Goal: Information Seeking & Learning: Learn about a topic

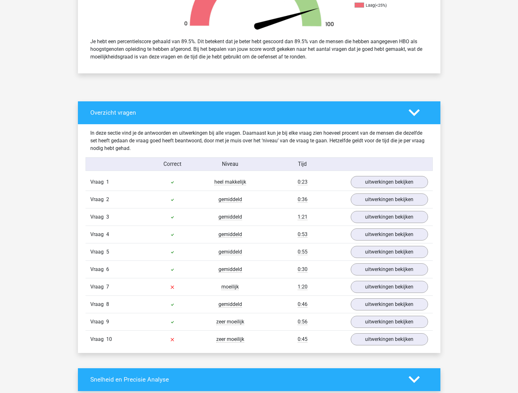
scroll to position [570, 0]
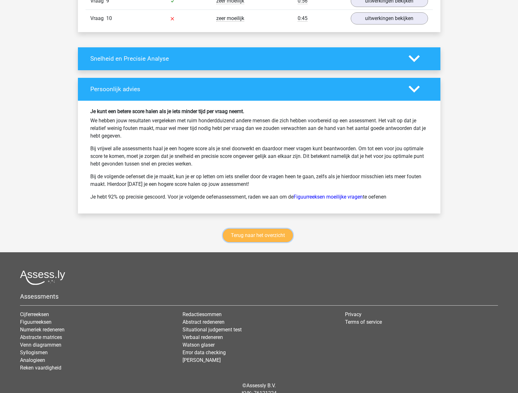
click at [261, 232] on link "Terug naar het overzicht" at bounding box center [258, 235] width 70 height 13
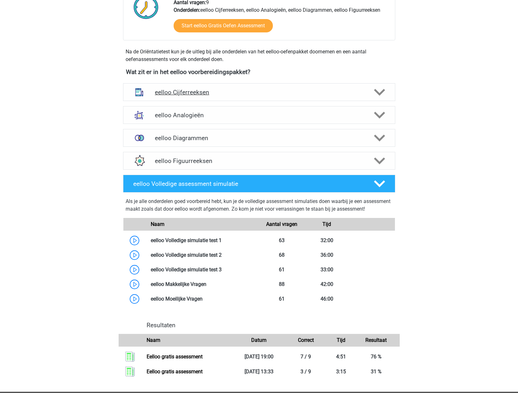
scroll to position [158, 0]
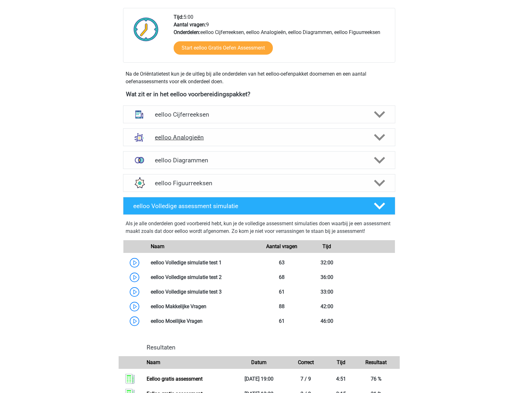
click at [247, 144] on div "eelloo Analogieën" at bounding box center [259, 137] width 272 height 18
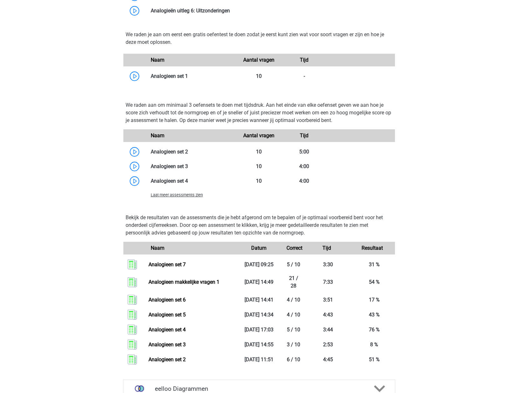
scroll to position [476, 0]
click at [191, 198] on div "Laat meer assessments zien" at bounding box center [191, 194] width 91 height 8
click at [191, 197] on div "Laat meer assessments zien" at bounding box center [191, 194] width 91 height 8
click at [192, 196] on span "Laat meer assessments zien" at bounding box center [177, 194] width 52 height 5
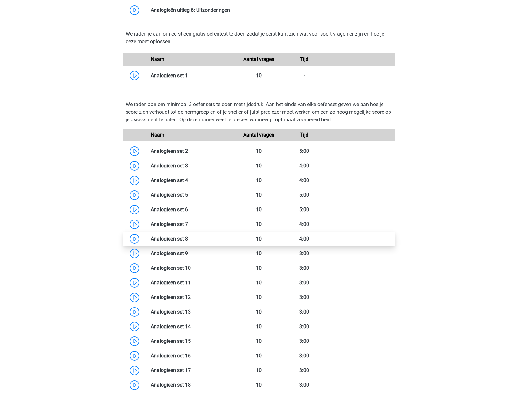
click at [188, 239] on link at bounding box center [188, 239] width 0 height 6
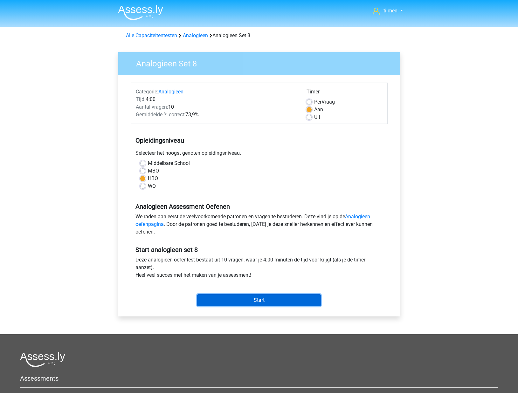
click at [272, 296] on input "Start" at bounding box center [259, 300] width 124 height 12
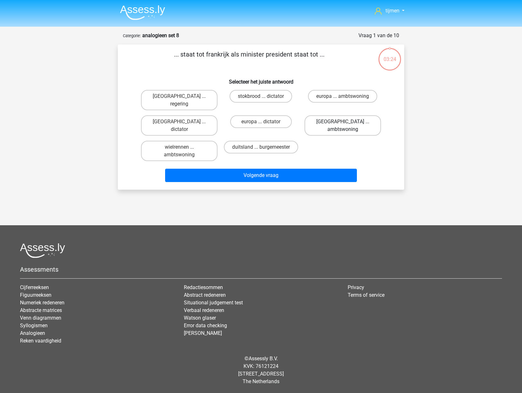
click at [320, 115] on label "parijs ... ambtswoning" at bounding box center [343, 125] width 77 height 20
click at [343, 122] on input "parijs ... ambtswoning" at bounding box center [345, 124] width 4 height 4
radio input "true"
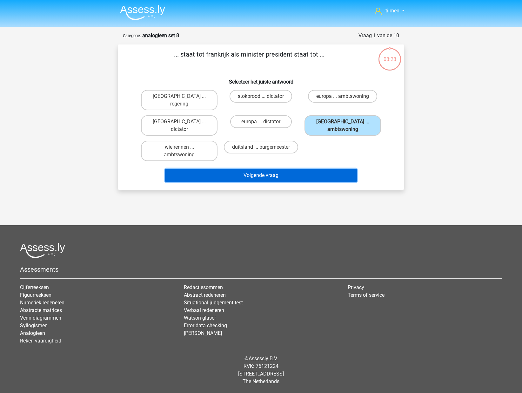
click at [295, 169] on button "Volgende vraag" at bounding box center [261, 175] width 192 height 13
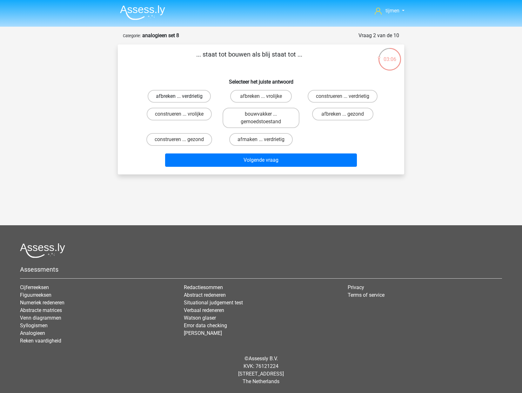
click at [184, 97] on label "afbreken ... verdrietig" at bounding box center [179, 96] width 63 height 13
click at [184, 97] on input "afbreken ... verdrietig" at bounding box center [181, 98] width 4 height 4
radio input "true"
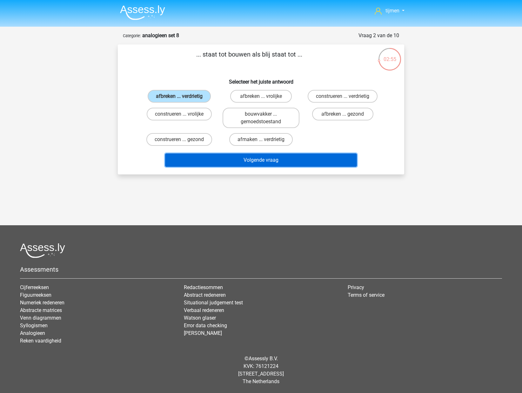
click at [240, 164] on button "Volgende vraag" at bounding box center [261, 159] width 192 height 13
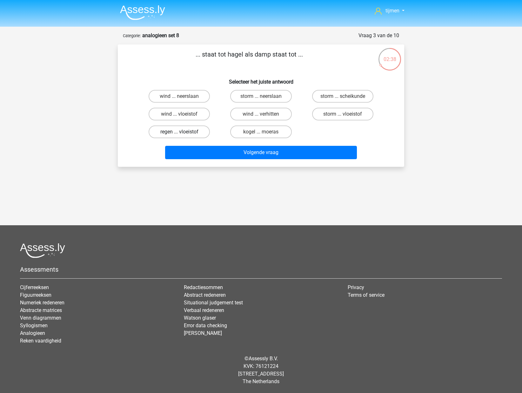
click at [188, 131] on label "regen ... vloeistof" at bounding box center [179, 131] width 61 height 13
click at [184, 132] on input "regen ... vloeistof" at bounding box center [181, 134] width 4 height 4
radio input "true"
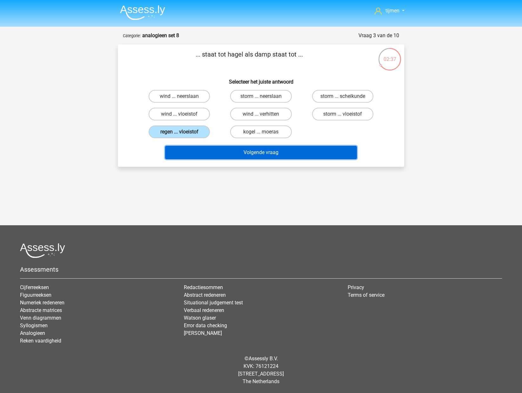
click at [234, 152] on button "Volgende vraag" at bounding box center [261, 152] width 192 height 13
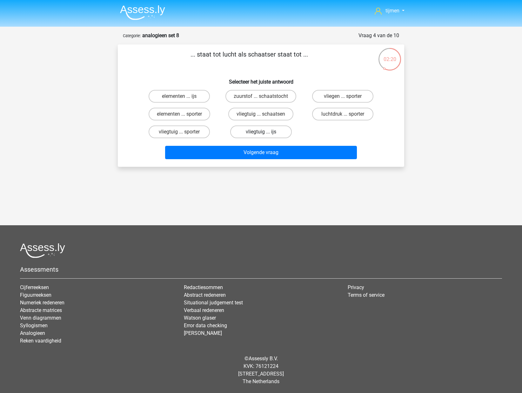
click at [264, 126] on label "vliegtuig ... ijs" at bounding box center [260, 131] width 61 height 13
click at [264, 132] on input "vliegtuig ... ijs" at bounding box center [263, 134] width 4 height 4
radio input "true"
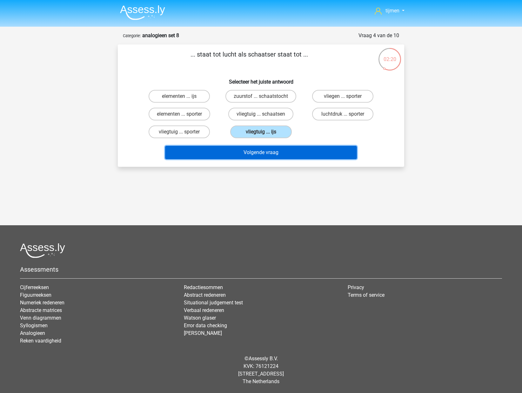
click at [267, 151] on button "Volgende vraag" at bounding box center [261, 152] width 192 height 13
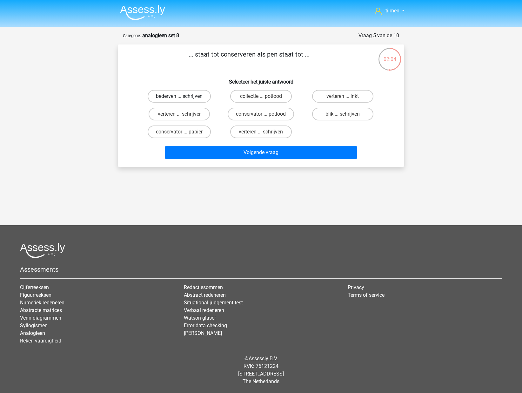
click at [201, 96] on label "bederven ... schrijven" at bounding box center [179, 96] width 63 height 13
click at [184, 96] on input "bederven ... schrijven" at bounding box center [181, 98] width 4 height 4
radio input "true"
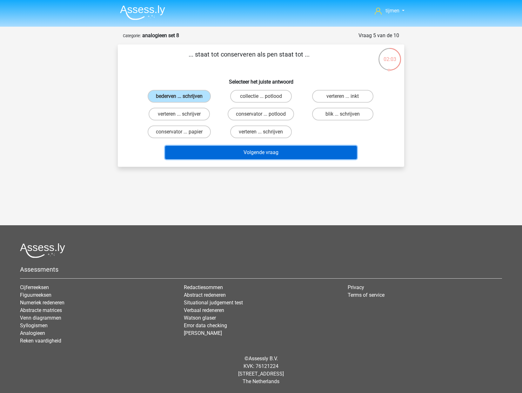
click at [245, 155] on button "Volgende vraag" at bounding box center [261, 152] width 192 height 13
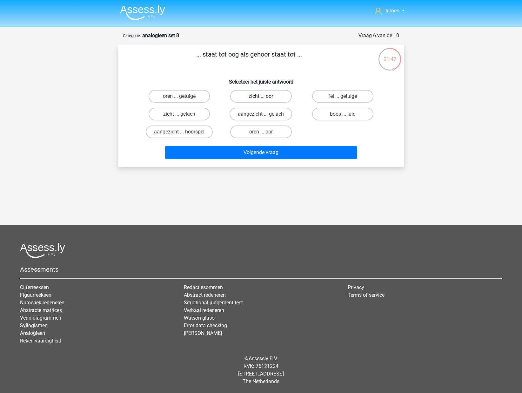
click at [268, 99] on label "zicht ... oor" at bounding box center [260, 96] width 61 height 13
click at [265, 99] on input "zicht ... oor" at bounding box center [263, 98] width 4 height 4
radio input "true"
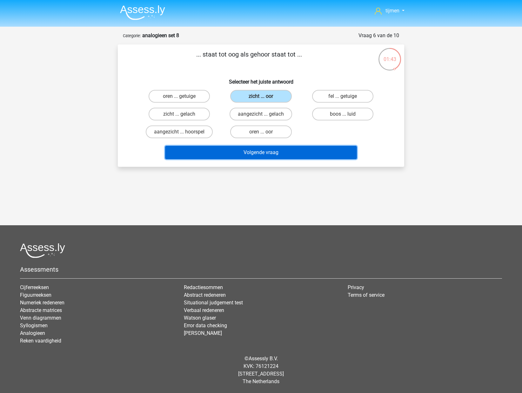
click at [294, 153] on button "Volgende vraag" at bounding box center [261, 152] width 192 height 13
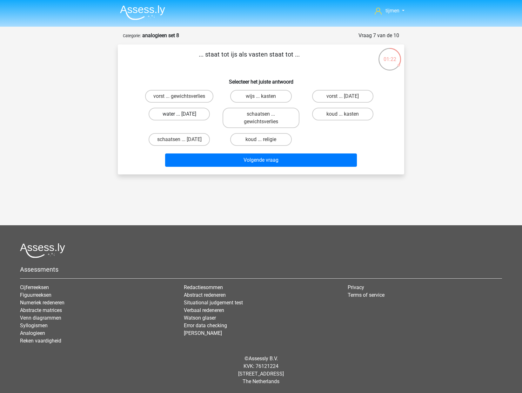
click at [190, 111] on label "water ... suikerfeest" at bounding box center [179, 114] width 61 height 13
click at [184, 114] on input "water ... suikerfeest" at bounding box center [181, 116] width 4 height 4
radio input "true"
click at [192, 96] on label "vorst ... gewichtsverlies" at bounding box center [179, 96] width 68 height 13
click at [184, 96] on input "vorst ... gewichtsverlies" at bounding box center [181, 98] width 4 height 4
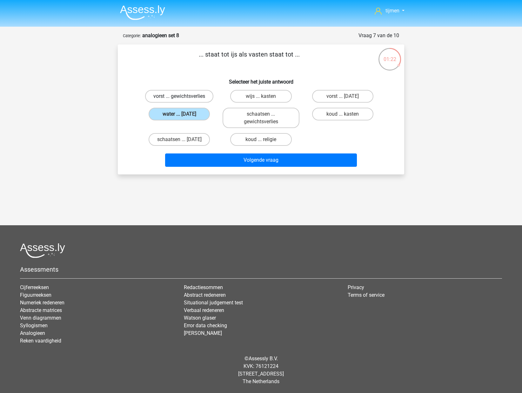
radio input "true"
click at [324, 98] on label "vorst ... suikerfeest" at bounding box center [342, 96] width 61 height 13
click at [343, 98] on input "vorst ... suikerfeest" at bounding box center [345, 98] width 4 height 4
radio input "true"
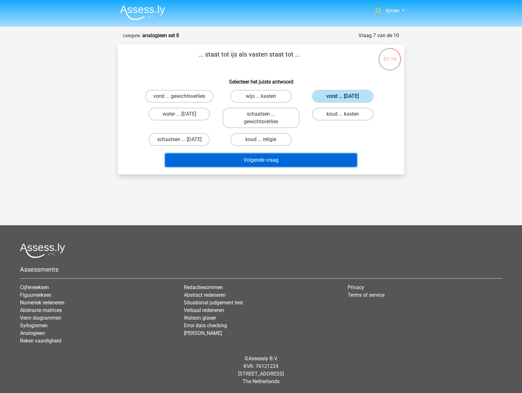
click at [301, 158] on button "Volgende vraag" at bounding box center [261, 159] width 192 height 13
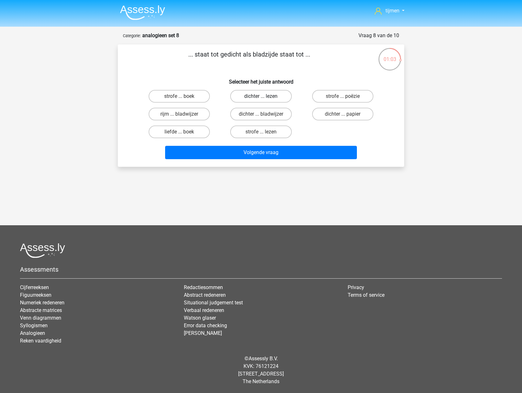
click at [281, 97] on label "dichter ... lezen" at bounding box center [260, 96] width 61 height 13
click at [265, 97] on input "dichter ... lezen" at bounding box center [263, 98] width 4 height 4
radio input "true"
click at [335, 98] on label "strofe ... poëzie" at bounding box center [342, 96] width 61 height 13
click at [343, 98] on input "strofe ... poëzie" at bounding box center [345, 98] width 4 height 4
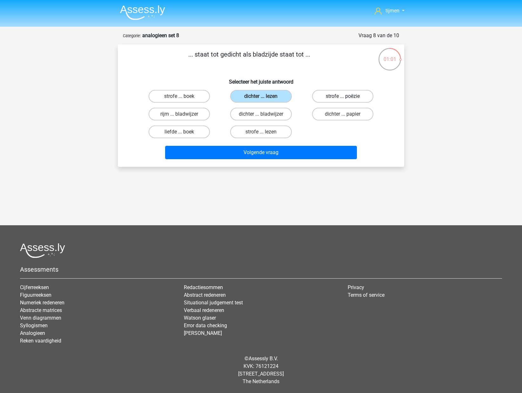
radio input "true"
click at [184, 98] on label "strofe ... boek" at bounding box center [179, 96] width 61 height 13
click at [184, 98] on input "strofe ... boek" at bounding box center [181, 98] width 4 height 4
radio input "true"
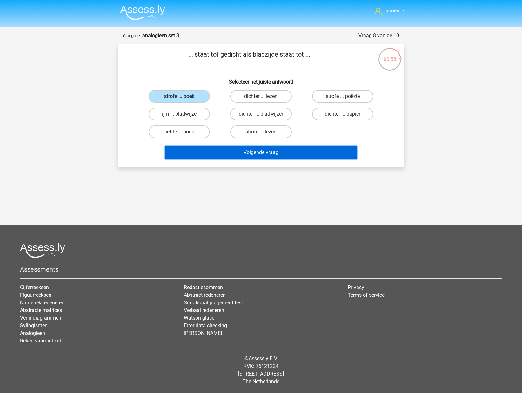
click at [230, 156] on button "Volgende vraag" at bounding box center [261, 152] width 192 height 13
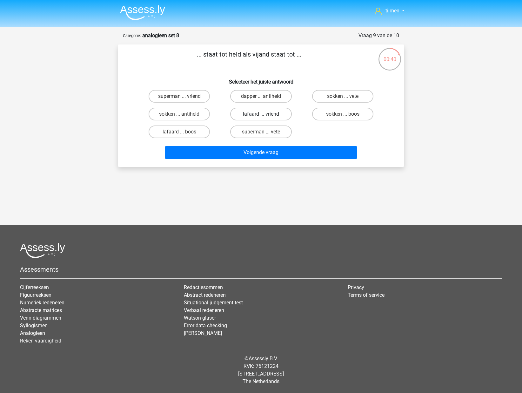
click at [256, 115] on label "lafaard ... vriend" at bounding box center [260, 114] width 61 height 13
click at [261, 115] on input "lafaard ... vriend" at bounding box center [263, 116] width 4 height 4
radio input "true"
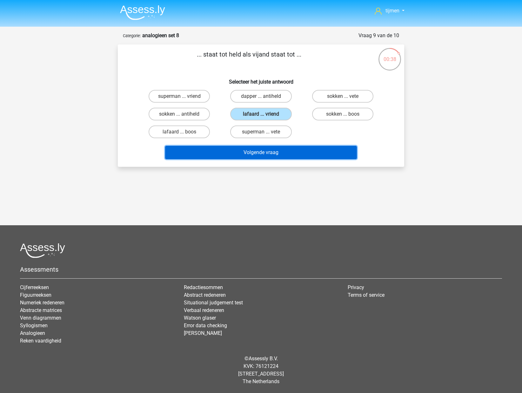
click at [253, 151] on button "Volgende vraag" at bounding box center [261, 152] width 192 height 13
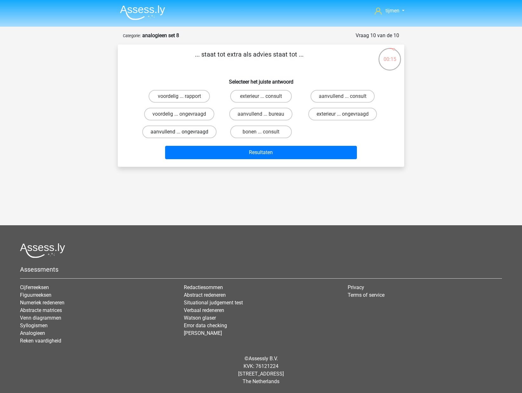
click at [202, 133] on label "aanvullend ... ongevraagd" at bounding box center [179, 131] width 74 height 13
click at [184, 133] on input "aanvullend ... ongevraagd" at bounding box center [181, 134] width 4 height 4
radio input "true"
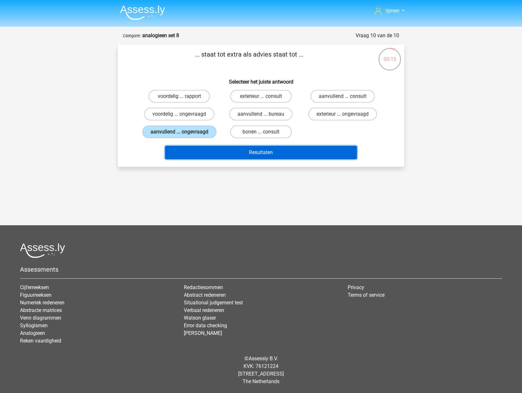
click at [254, 155] on button "Resultaten" at bounding box center [261, 152] width 192 height 13
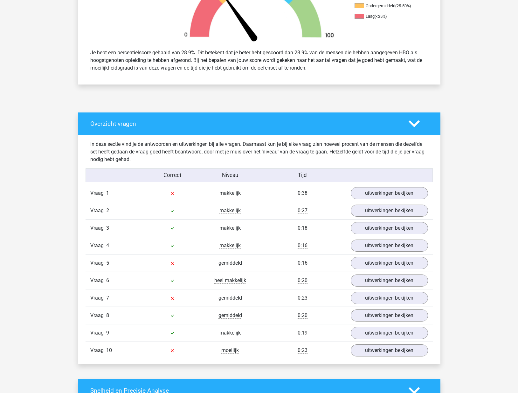
scroll to position [238, 0]
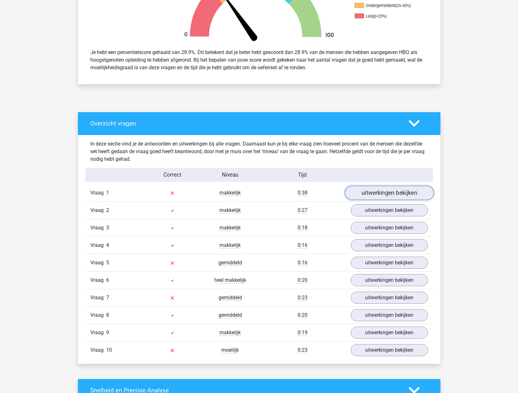
click at [362, 197] on link "uitwerkingen bekijken" at bounding box center [388, 193] width 89 height 14
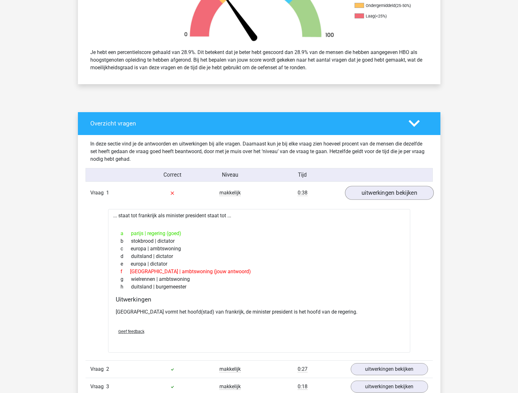
click at [380, 200] on div "Vraag 1 makkelijk 0:38 uitwerkingen bekijken" at bounding box center [258, 192] width 347 height 17
click at [390, 188] on link "uitwerkingen bekijken" at bounding box center [388, 193] width 89 height 14
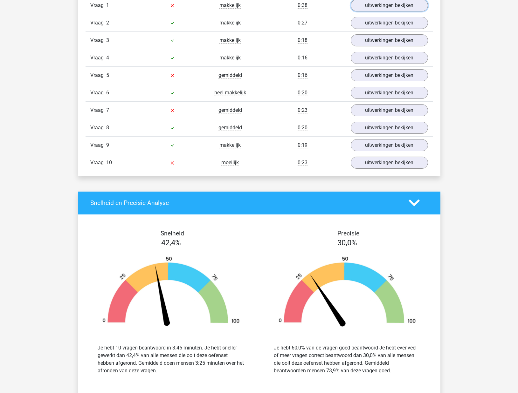
scroll to position [438, 0]
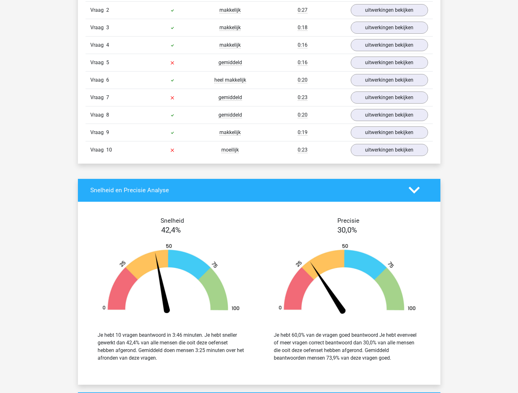
drag, startPoint x: 186, startPoint y: 363, endPoint x: 99, endPoint y: 335, distance: 91.0
click at [99, 335] on div "Je hebt 10 vragen beantwoord in 3:46 minuten. Je hebt sneller gewerkt dan 42,4%…" at bounding box center [171, 347] width 166 height 46
click at [317, 340] on div "Je hebt 60,0% van de vragen goed beantwoord Je hebt evenveel of meer vragen cor…" at bounding box center [347, 346] width 147 height 30
drag, startPoint x: 282, startPoint y: 337, endPoint x: 357, endPoint y: 354, distance: 76.7
click at [357, 354] on div "Je hebt 60,0% van de vragen goed beantwoord Je hebt evenveel of meer vragen cor…" at bounding box center [347, 346] width 147 height 30
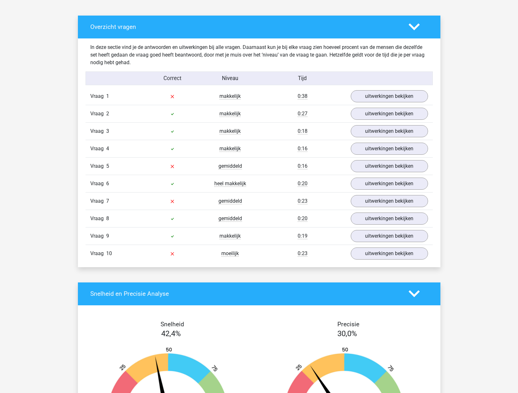
scroll to position [283, 0]
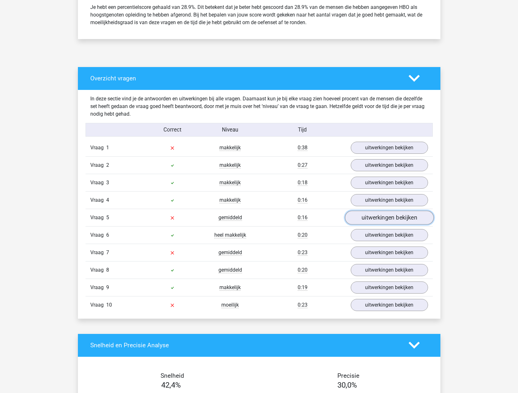
click at [360, 220] on link "uitwerkingen bekijken" at bounding box center [388, 218] width 89 height 14
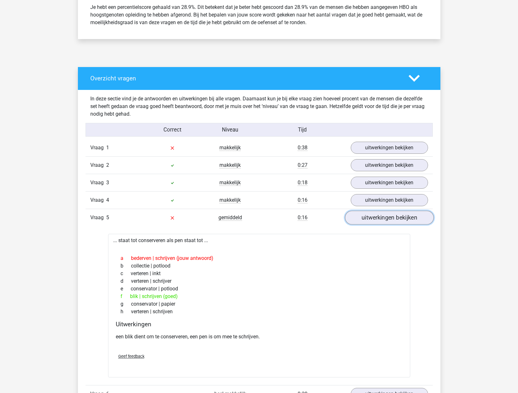
click at [360, 220] on link "uitwerkingen bekijken" at bounding box center [388, 218] width 89 height 14
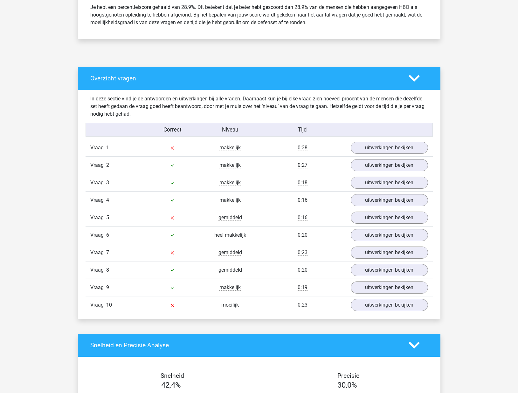
click at [326, 147] on div "0:38" at bounding box center [302, 148] width 87 height 8
click at [370, 146] on link "uitwerkingen bekijken" at bounding box center [388, 148] width 89 height 14
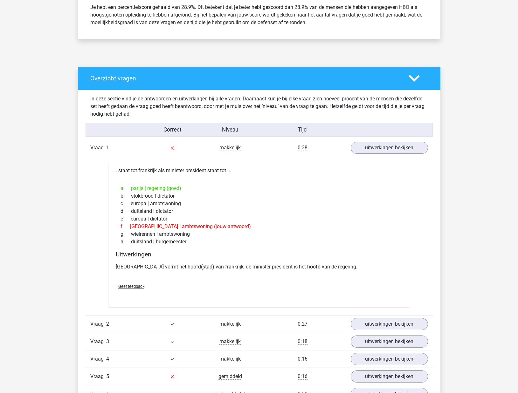
click at [325, 154] on div "Vraag 1 makkelijk 0:38 uitwerkingen bekijken" at bounding box center [258, 147] width 347 height 17
click at [367, 150] on link "uitwerkingen bekijken" at bounding box center [388, 148] width 89 height 14
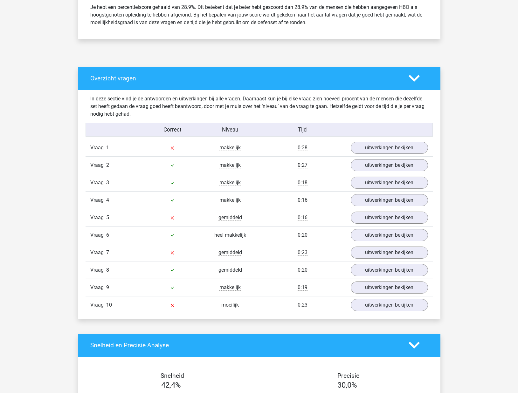
click at [333, 150] on div "0:38" at bounding box center [302, 148] width 87 height 8
click at [352, 148] on link "uitwerkingen bekijken" at bounding box center [388, 148] width 89 height 14
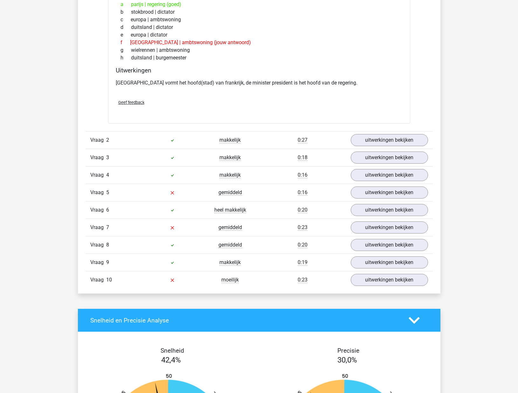
scroll to position [513, 0]
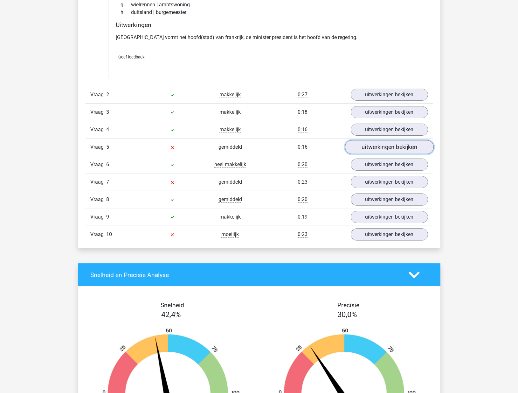
click at [362, 150] on link "uitwerkingen bekijken" at bounding box center [388, 147] width 89 height 14
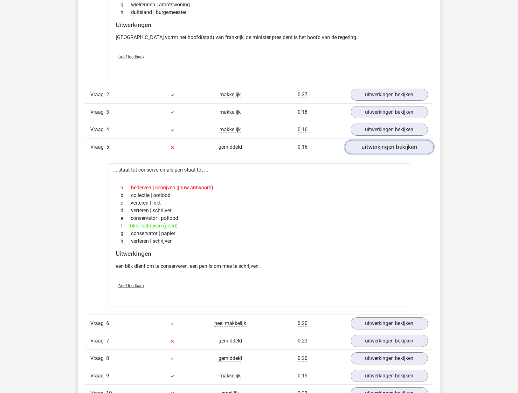
click at [362, 150] on link "uitwerkingen bekijken" at bounding box center [388, 147] width 89 height 14
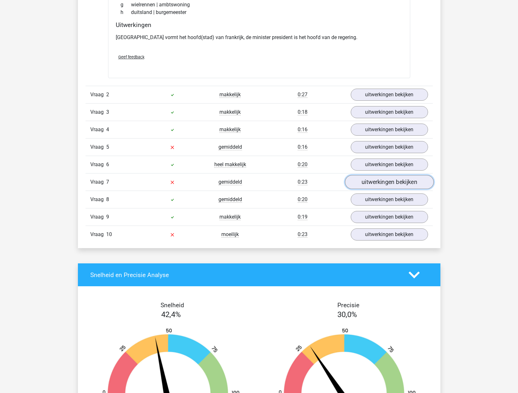
click at [361, 178] on link "uitwerkingen bekijken" at bounding box center [388, 182] width 89 height 14
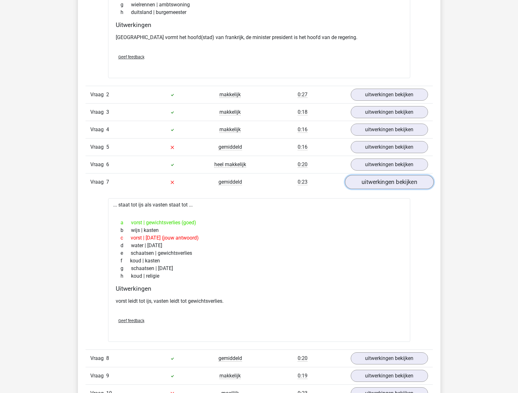
click at [356, 180] on link "uitwerkingen bekijken" at bounding box center [388, 182] width 89 height 14
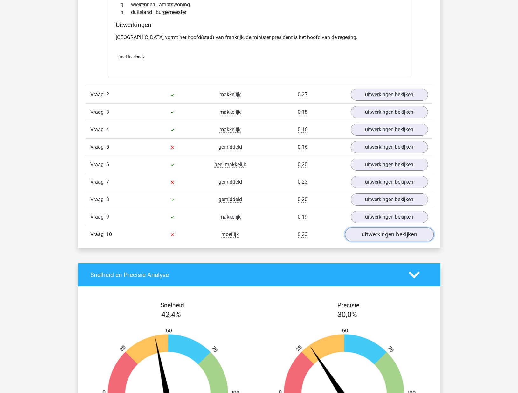
click at [372, 233] on link "uitwerkingen bekijken" at bounding box center [388, 234] width 89 height 14
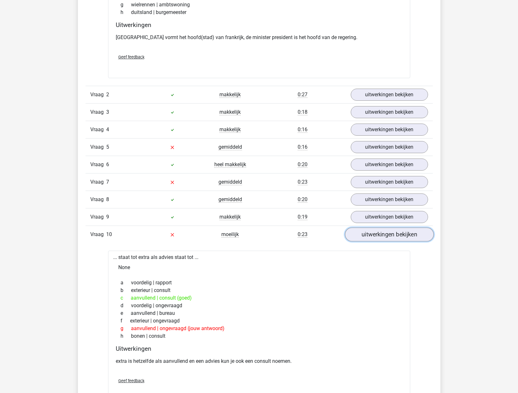
click at [384, 233] on link "uitwerkingen bekijken" at bounding box center [388, 234] width 89 height 14
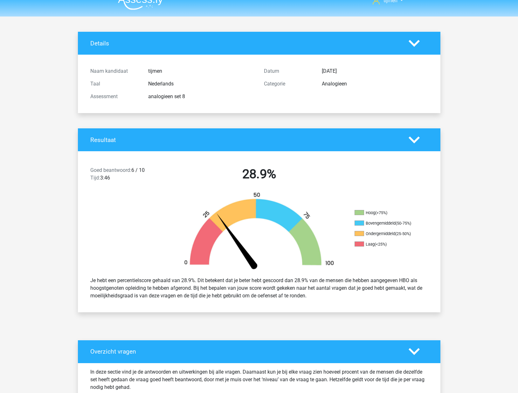
scroll to position [0, 0]
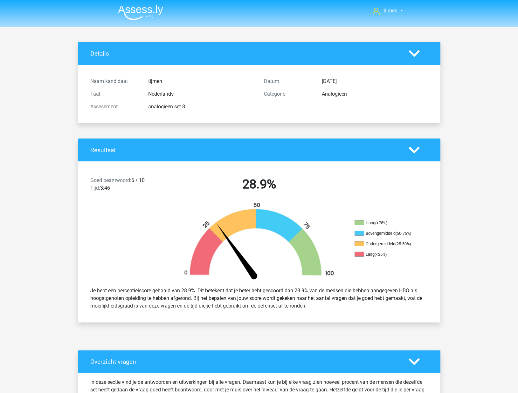
click at [152, 10] on img at bounding box center [140, 12] width 45 height 15
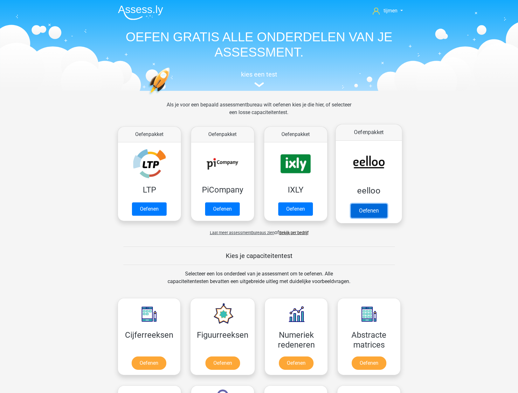
click at [357, 204] on link "Oefenen" at bounding box center [368, 211] width 36 height 14
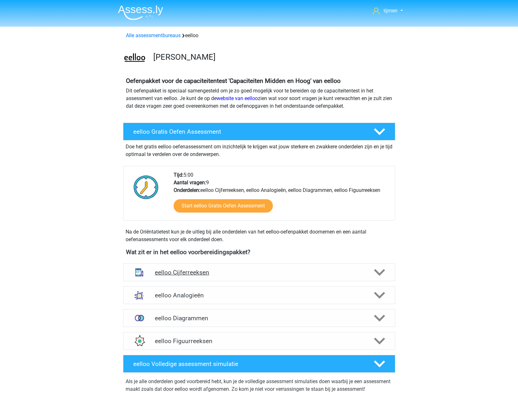
click at [256, 276] on h4 "eelloo Cijferreeksen" at bounding box center [259, 272] width 208 height 7
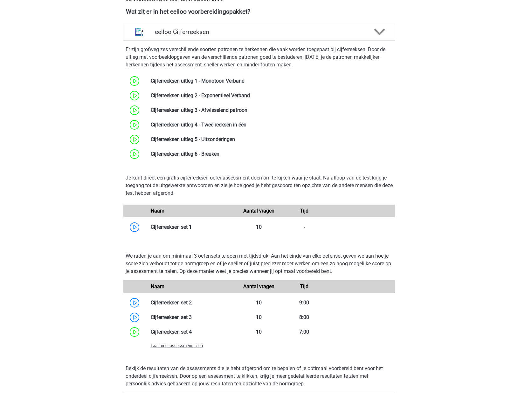
scroll to position [398, 0]
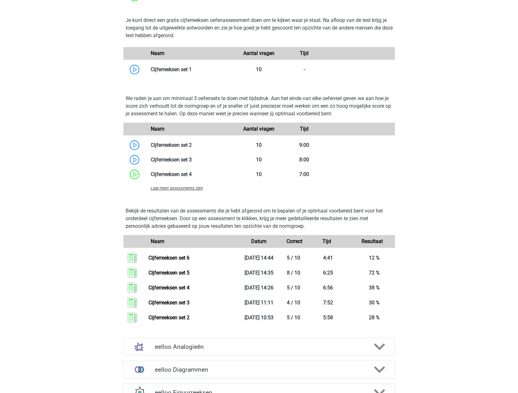
click at [173, 190] on span "Laat meer assessments zien" at bounding box center [177, 188] width 52 height 5
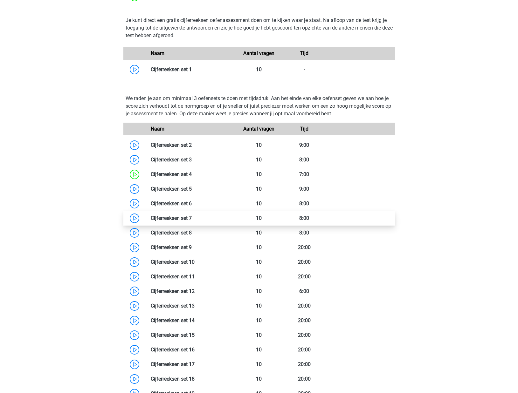
click at [192, 217] on link at bounding box center [192, 218] width 0 height 6
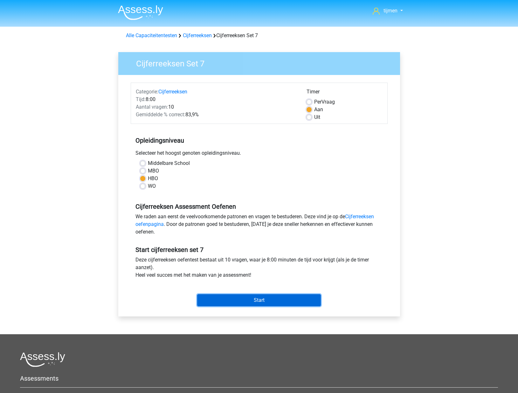
click at [272, 300] on input "Start" at bounding box center [259, 300] width 124 height 12
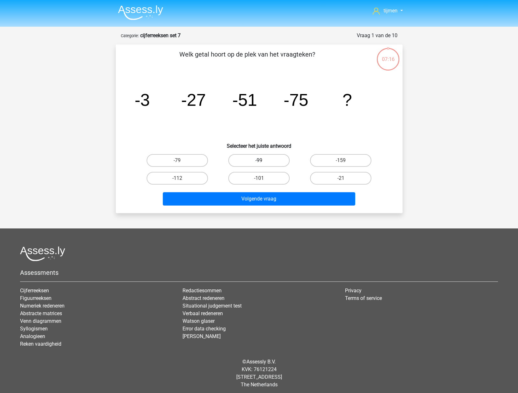
click at [288, 161] on label "-99" at bounding box center [258, 160] width 61 height 13
click at [263, 161] on input "-99" at bounding box center [261, 162] width 4 height 4
radio input "true"
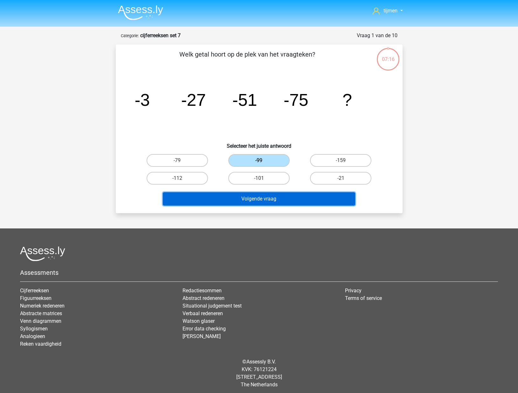
click at [314, 198] on button "Volgende vraag" at bounding box center [259, 198] width 192 height 13
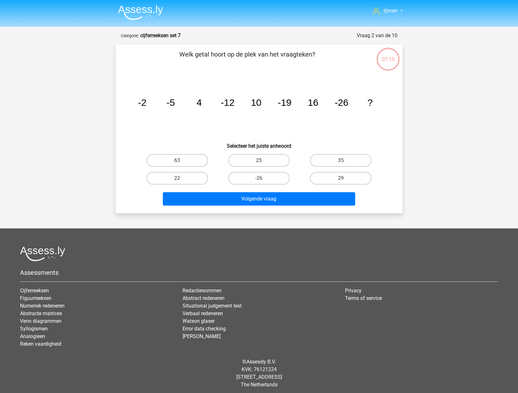
scroll to position [3, 0]
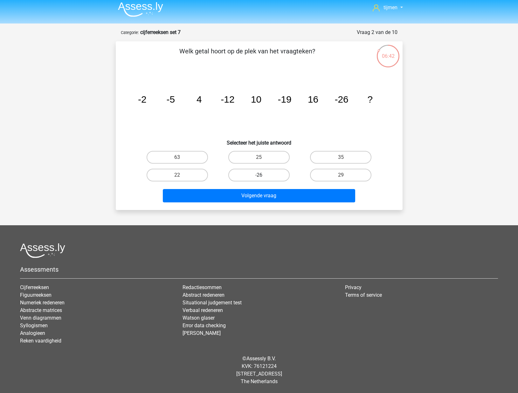
click at [255, 171] on label "-26" at bounding box center [258, 175] width 61 height 13
click at [259, 175] on input "-26" at bounding box center [261, 177] width 4 height 4
radio input "true"
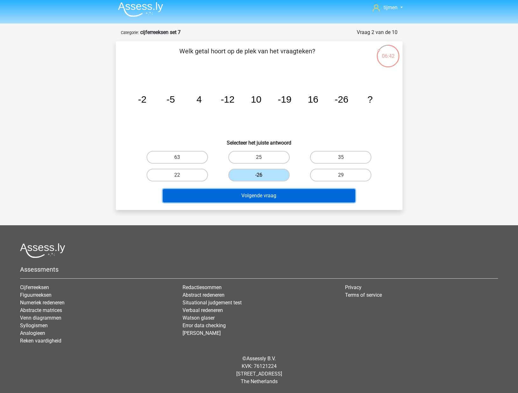
click at [263, 192] on button "Volgende vraag" at bounding box center [259, 195] width 192 height 13
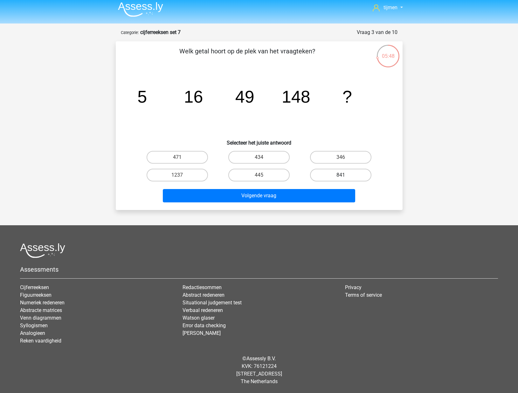
click at [339, 178] on label "841" at bounding box center [340, 175] width 61 height 13
click at [341, 178] on input "841" at bounding box center [343, 177] width 4 height 4
radio input "true"
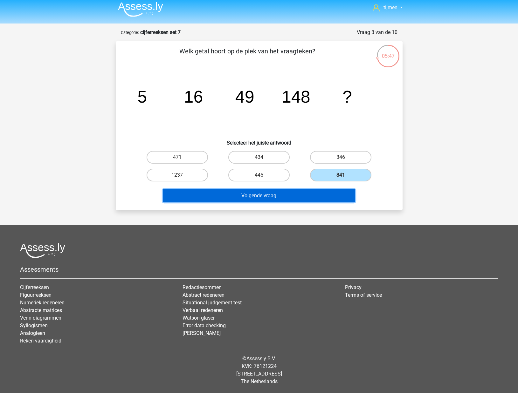
click at [328, 191] on button "Volgende vraag" at bounding box center [259, 195] width 192 height 13
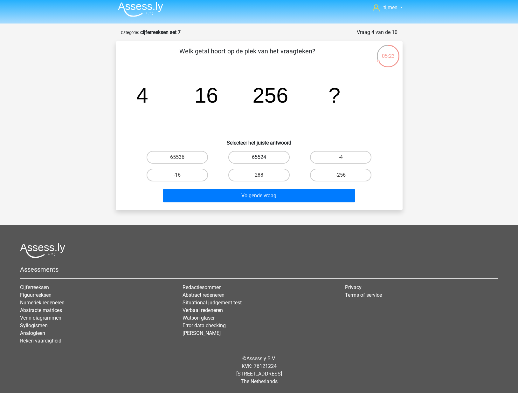
click at [265, 161] on label "65524" at bounding box center [258, 157] width 61 height 13
click at [263, 161] on input "65524" at bounding box center [261, 159] width 4 height 4
radio input "true"
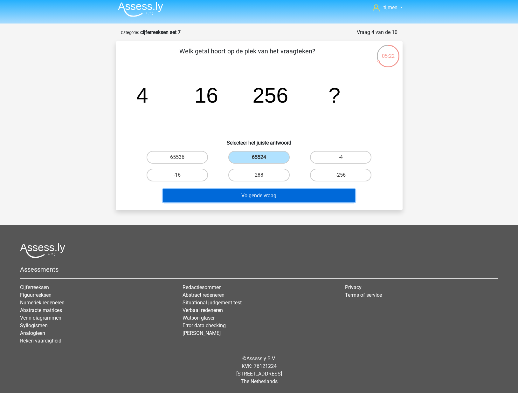
click at [260, 189] on button "Volgende vraag" at bounding box center [259, 195] width 192 height 13
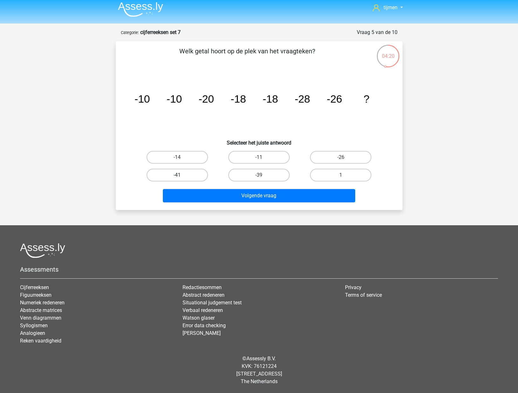
click at [198, 178] on label "-41" at bounding box center [176, 175] width 61 height 13
click at [181, 178] on input "-41" at bounding box center [179, 177] width 4 height 4
radio input "true"
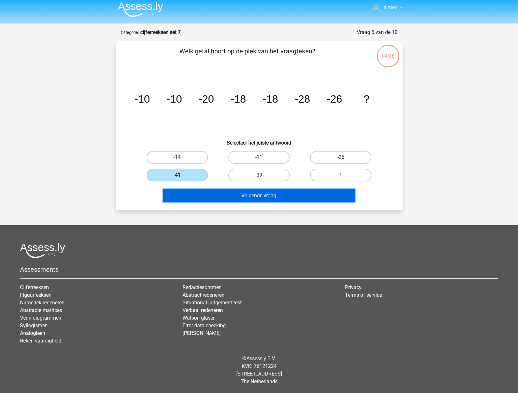
click at [256, 194] on button "Volgende vraag" at bounding box center [259, 195] width 192 height 13
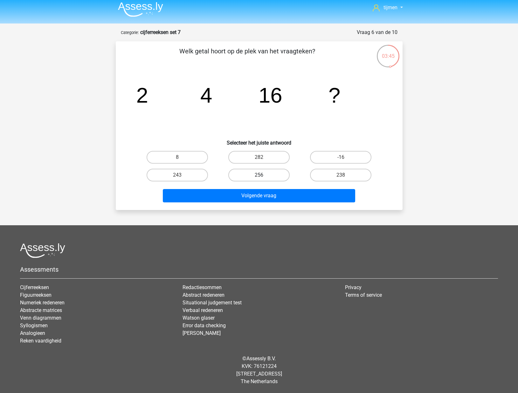
click at [273, 177] on label "256" at bounding box center [258, 175] width 61 height 13
click at [263, 177] on input "256" at bounding box center [261, 177] width 4 height 4
radio input "true"
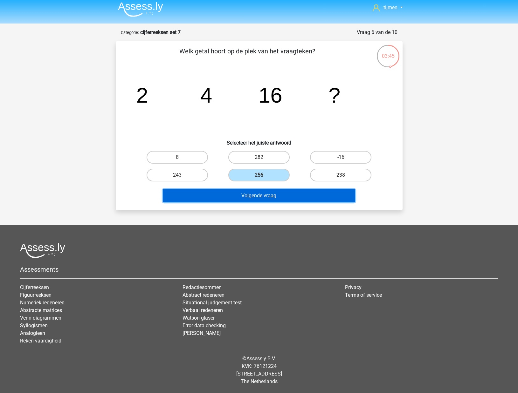
click at [281, 194] on button "Volgende vraag" at bounding box center [259, 195] width 192 height 13
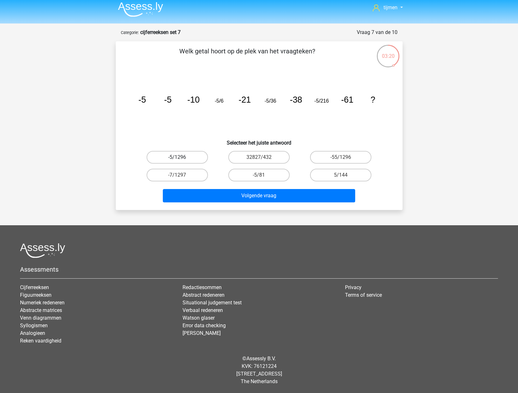
click at [191, 161] on label "-5/1296" at bounding box center [176, 157] width 61 height 13
click at [181, 161] on input "-5/1296" at bounding box center [179, 159] width 4 height 4
radio input "true"
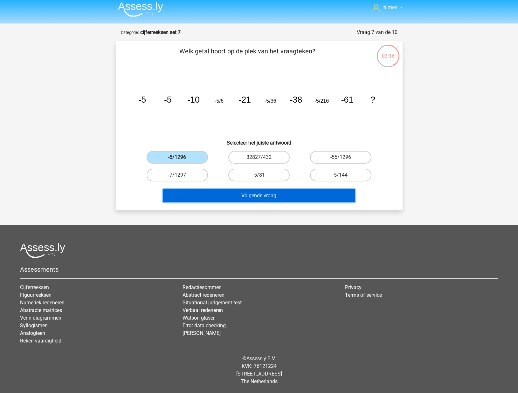
click at [224, 200] on button "Volgende vraag" at bounding box center [259, 195] width 192 height 13
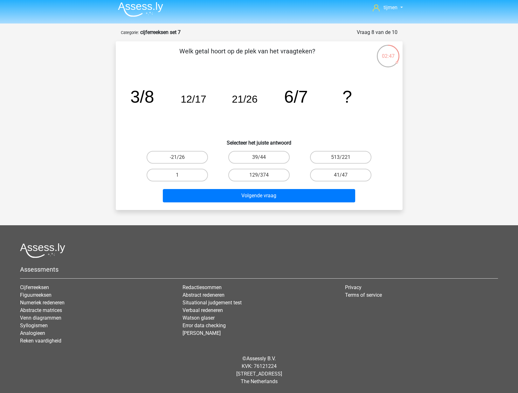
click at [261, 158] on input "39/44" at bounding box center [261, 159] width 4 height 4
radio input "true"
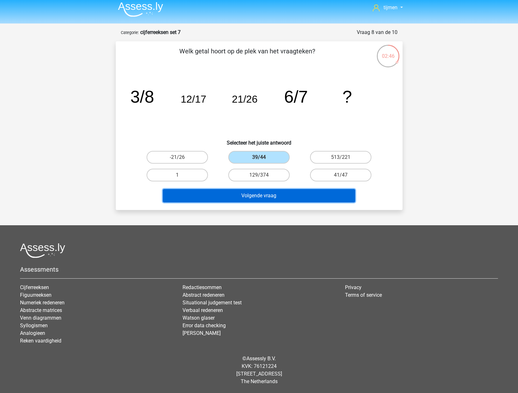
click at [294, 196] on button "Volgende vraag" at bounding box center [259, 195] width 192 height 13
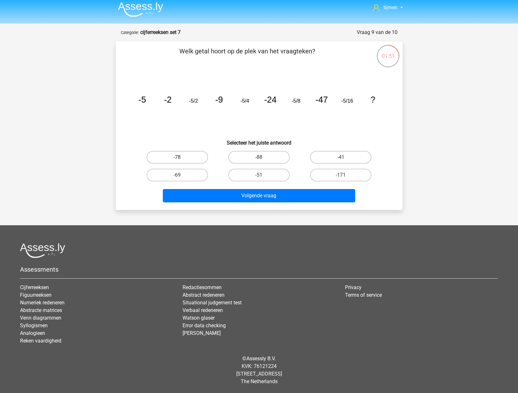
click at [201, 154] on label "-78" at bounding box center [176, 157] width 61 height 13
click at [181, 157] on input "-78" at bounding box center [179, 159] width 4 height 4
radio input "true"
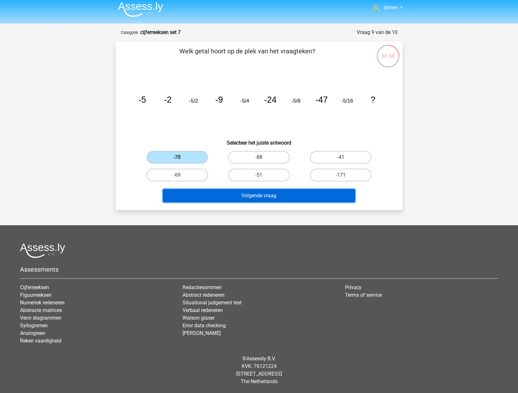
click at [256, 195] on button "Volgende vraag" at bounding box center [259, 195] width 192 height 13
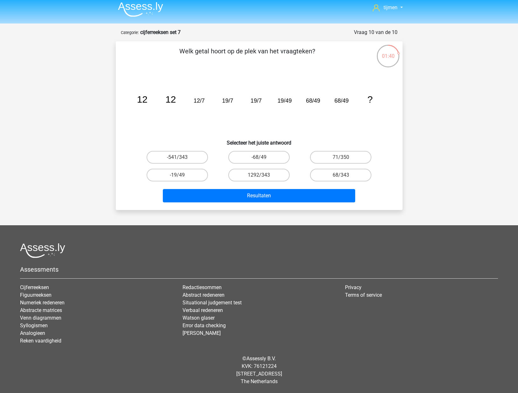
drag, startPoint x: 331, startPoint y: 156, endPoint x: 329, endPoint y: 166, distance: 10.9
click at [331, 156] on label "71/350" at bounding box center [340, 157] width 61 height 13
click at [341, 157] on input "71/350" at bounding box center [343, 159] width 4 height 4
radio input "true"
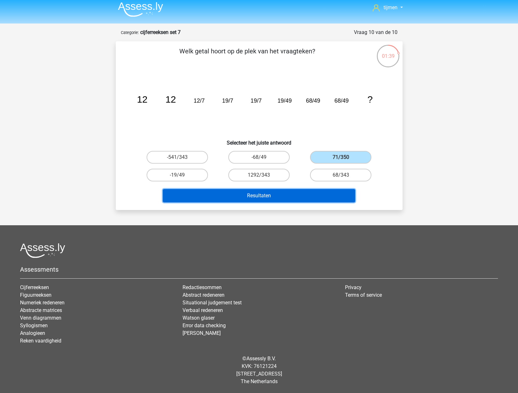
click at [317, 194] on button "Resultaten" at bounding box center [259, 195] width 192 height 13
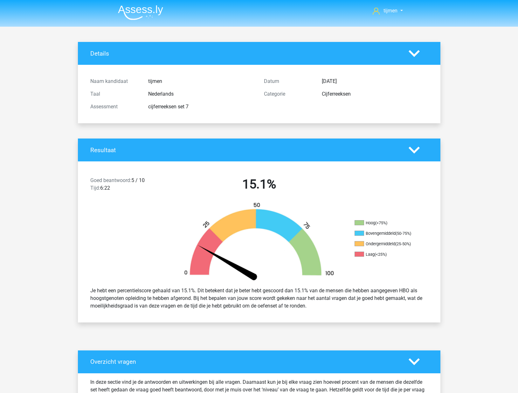
scroll to position [269, 0]
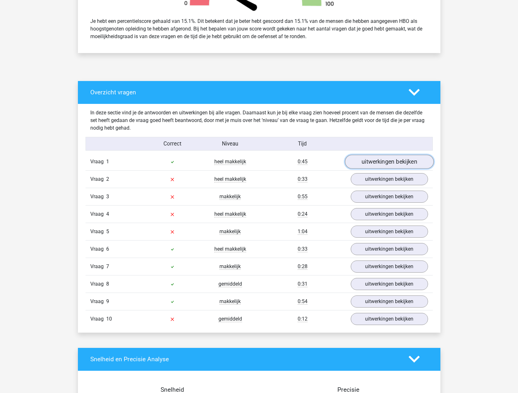
click at [367, 164] on link "uitwerkingen bekijken" at bounding box center [388, 162] width 89 height 14
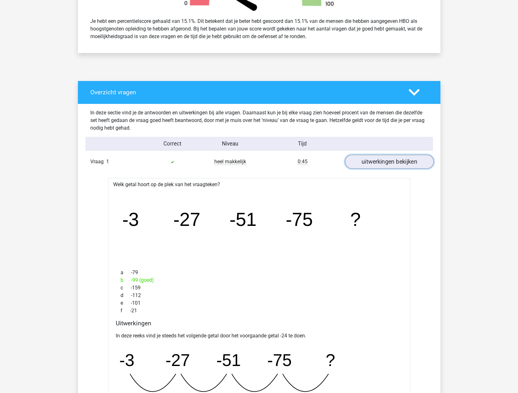
click at [368, 164] on link "uitwerkingen bekijken" at bounding box center [388, 162] width 89 height 14
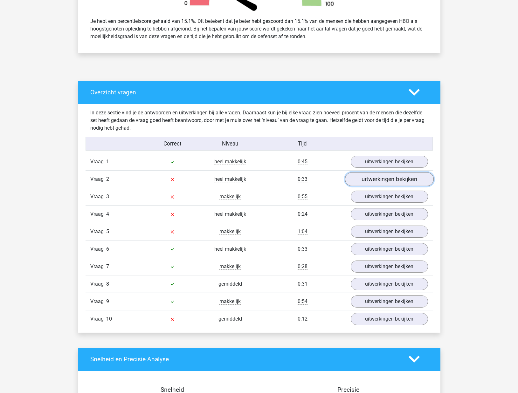
click at [373, 183] on link "uitwerkingen bekijken" at bounding box center [388, 179] width 89 height 14
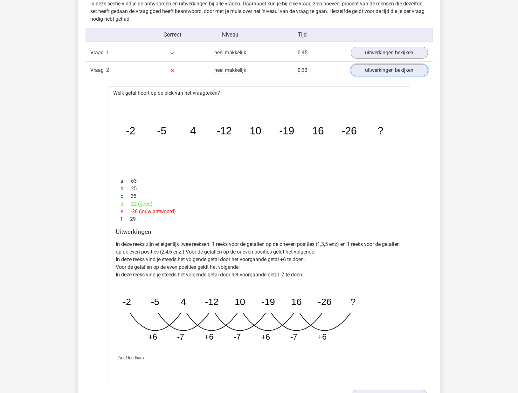
scroll to position [378, 0]
click at [367, 71] on link "uitwerkingen bekijken" at bounding box center [388, 71] width 89 height 14
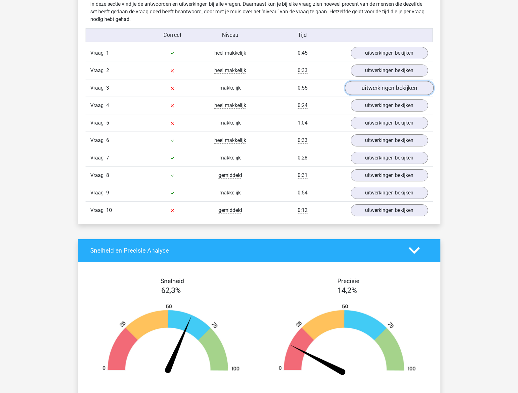
click at [368, 86] on link "uitwerkingen bekijken" at bounding box center [388, 88] width 89 height 14
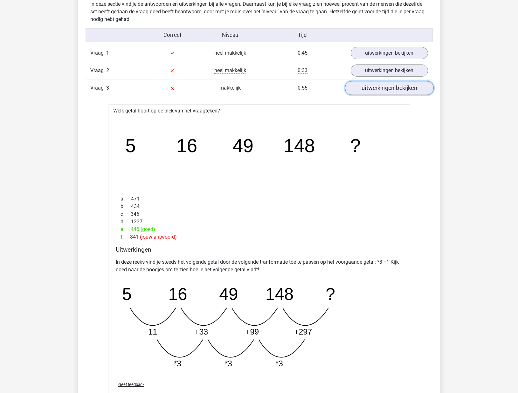
click at [364, 90] on link "uitwerkingen bekijken" at bounding box center [388, 88] width 89 height 14
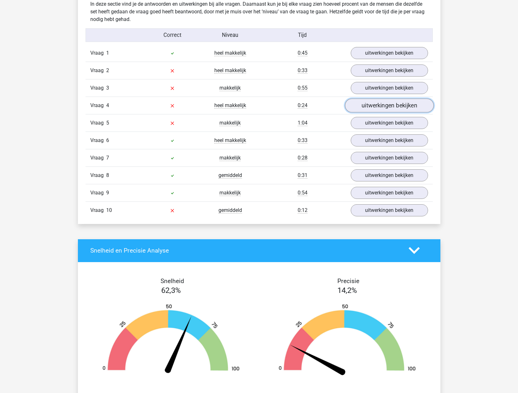
click at [372, 103] on link "uitwerkingen bekijken" at bounding box center [388, 105] width 89 height 14
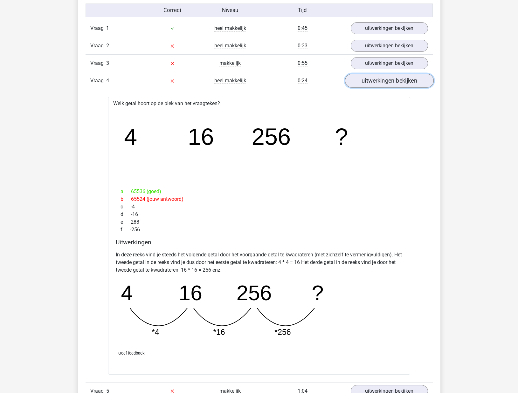
scroll to position [403, 0]
click at [382, 84] on link "uitwerkingen bekijken" at bounding box center [388, 81] width 89 height 14
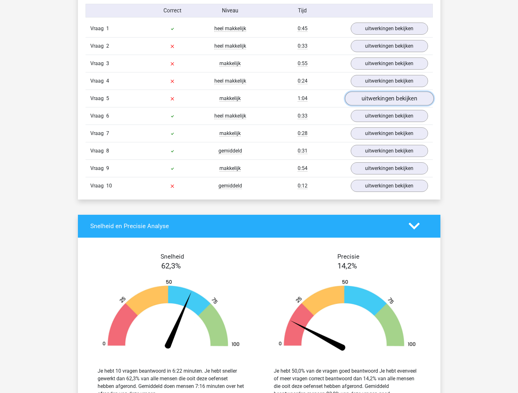
click at [381, 101] on link "uitwerkingen bekijken" at bounding box center [388, 98] width 89 height 14
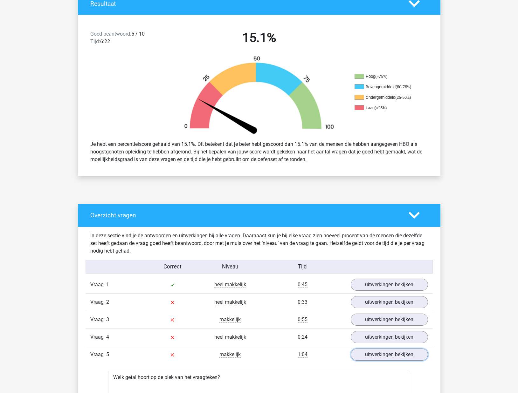
scroll to position [331, 0]
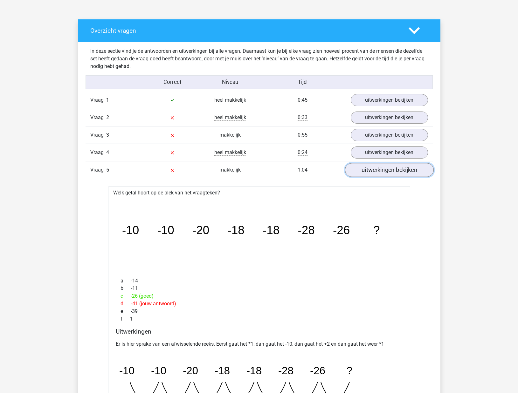
click at [381, 171] on link "uitwerkingen bekijken" at bounding box center [388, 170] width 89 height 14
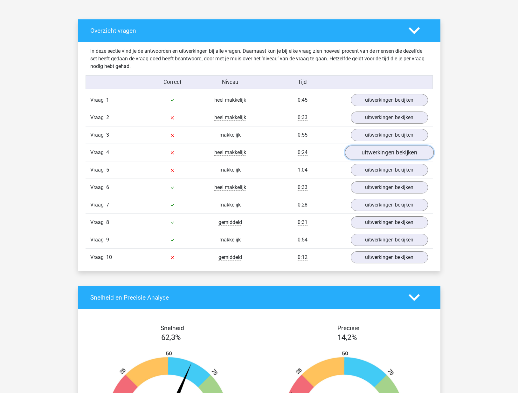
click at [397, 155] on link "uitwerkingen bekijken" at bounding box center [388, 152] width 89 height 14
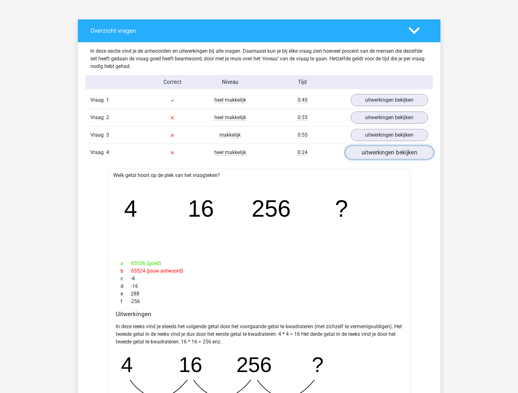
click at [397, 155] on link "uitwerkingen bekijken" at bounding box center [388, 152] width 89 height 14
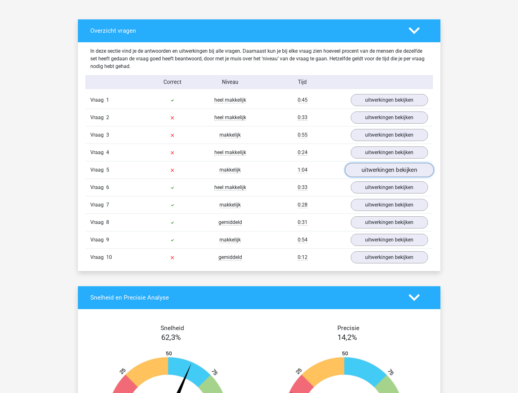
click at [395, 167] on link "uitwerkingen bekijken" at bounding box center [388, 170] width 89 height 14
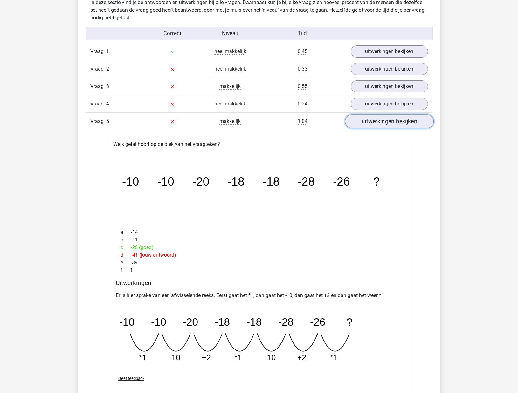
scroll to position [380, 0]
click at [397, 127] on div "Vraag 5 makkelijk 1:04 uitwerkingen bekijken" at bounding box center [258, 120] width 347 height 17
click at [397, 126] on link "uitwerkingen bekijken" at bounding box center [388, 121] width 89 height 14
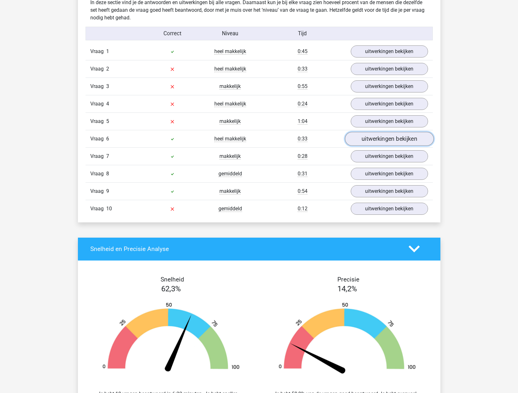
click at [391, 141] on link "uitwerkingen bekijken" at bounding box center [388, 139] width 89 height 14
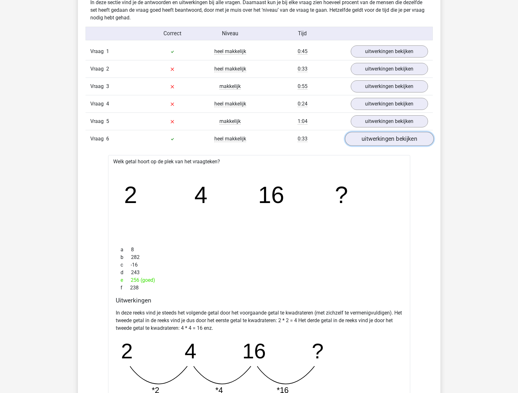
click at [391, 141] on link "uitwerkingen bekijken" at bounding box center [388, 139] width 89 height 14
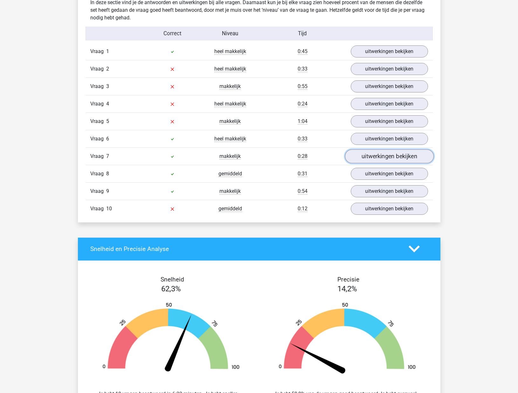
click at [390, 157] on link "uitwerkingen bekijken" at bounding box center [388, 156] width 89 height 14
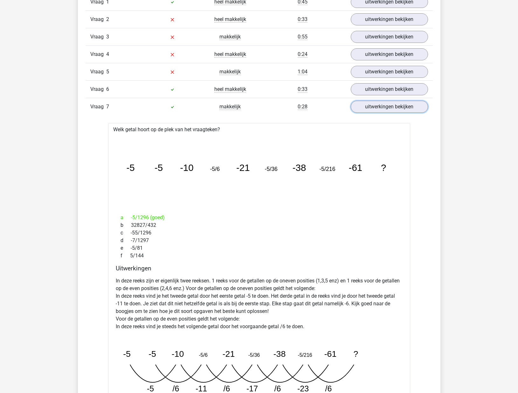
scroll to position [435, 0]
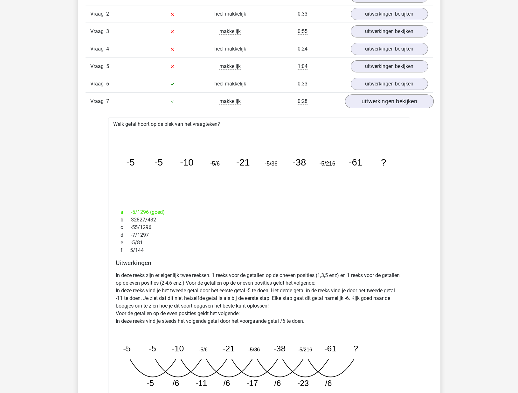
click at [370, 107] on div "Vraag 7 makkelijk 0:28 uitwerkingen bekijken" at bounding box center [258, 100] width 347 height 17
click at [370, 106] on link "uitwerkingen bekijken" at bounding box center [388, 101] width 89 height 14
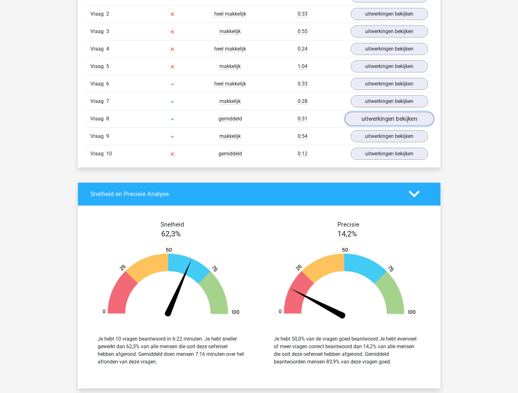
click at [378, 119] on link "uitwerkingen bekijken" at bounding box center [388, 119] width 89 height 14
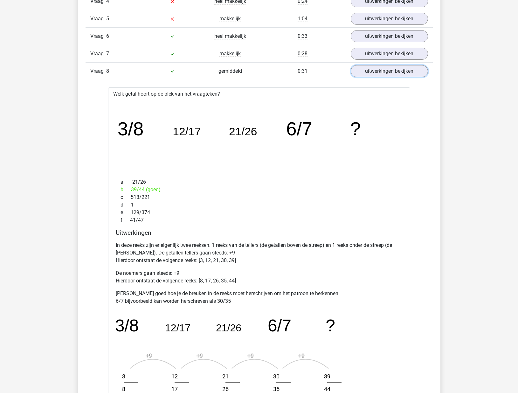
scroll to position [549, 0]
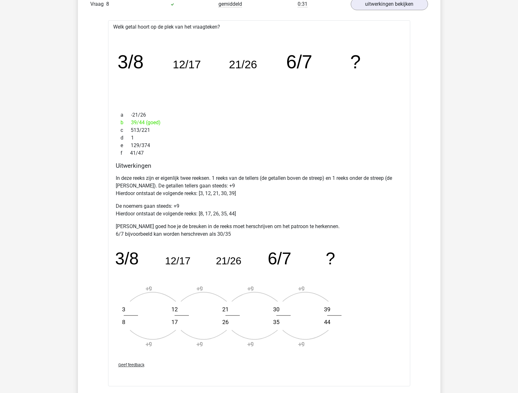
click at [374, 10] on div "Vraag 8 gemiddeld 0:31 uitwerkingen bekijken" at bounding box center [258, 3] width 347 height 17
click at [375, 10] on link "uitwerkingen bekijken" at bounding box center [388, 4] width 89 height 14
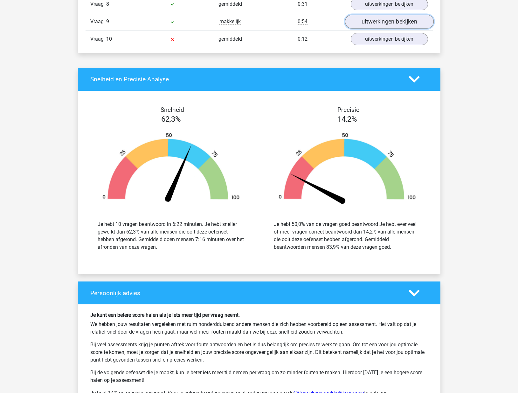
click at [373, 21] on link "uitwerkingen bekijken" at bounding box center [388, 22] width 89 height 14
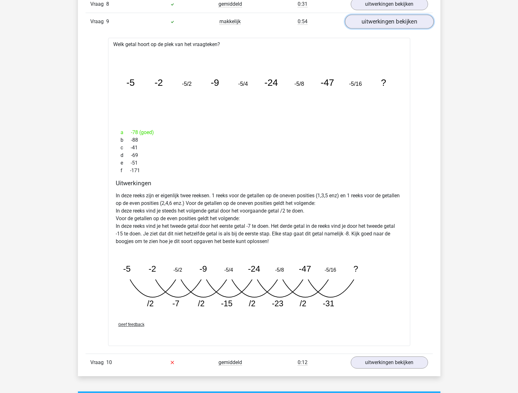
click at [374, 24] on link "uitwerkingen bekijken" at bounding box center [388, 22] width 89 height 14
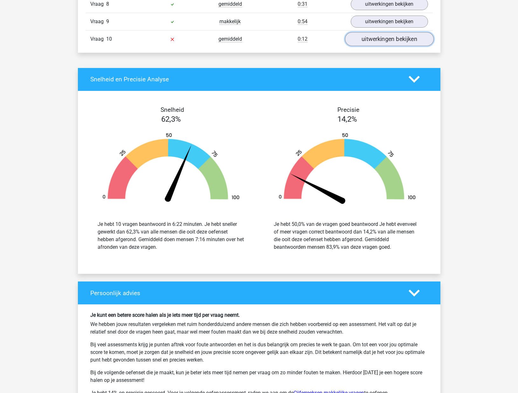
click at [383, 45] on link "uitwerkingen bekijken" at bounding box center [388, 39] width 89 height 14
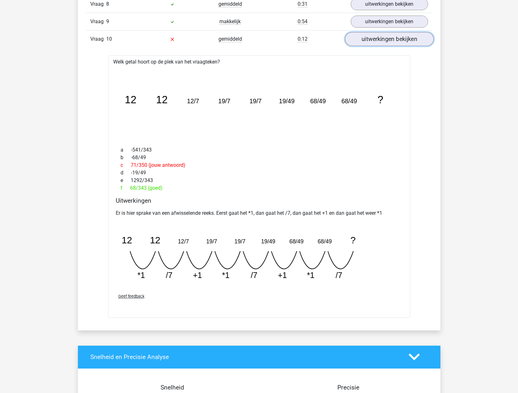
click at [388, 40] on link "uitwerkingen bekijken" at bounding box center [388, 39] width 89 height 14
